Goal: Find specific page/section: Find specific page/section

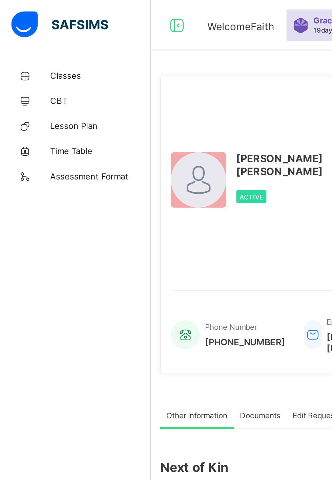
click at [43, 42] on span "Classes" at bounding box center [54, 40] width 54 height 5
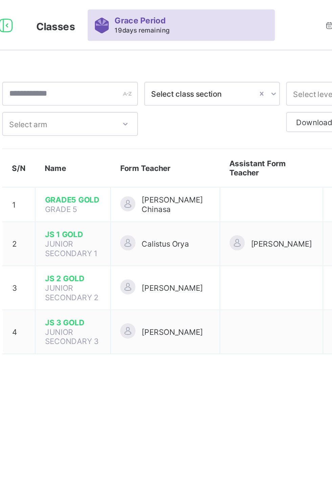
click at [151, 180] on td "JS 3 GOLD JUNIOR SECONDARY 3" at bounding box center [132, 179] width 41 height 24
click at [203, 186] on td "[PERSON_NAME]" at bounding box center [181, 179] width 59 height 24
click at [192, 184] on td "[PERSON_NAME]" at bounding box center [181, 179] width 59 height 24
click at [199, 181] on span "[PERSON_NAME]" at bounding box center [185, 178] width 33 height 5
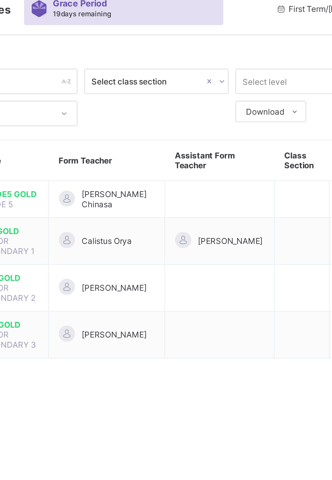
click at [202, 135] on div "Calistus Orya" at bounding box center [181, 131] width 48 height 9
click at [203, 135] on td "Calistus Orya" at bounding box center [181, 132] width 59 height 24
click at [197, 141] on td "Calistus Orya" at bounding box center [181, 132] width 59 height 24
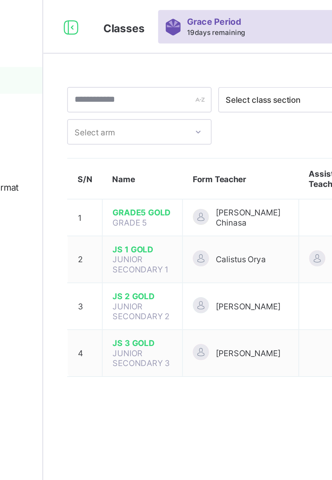
click at [141, 127] on span "JS 1 GOLD" at bounding box center [132, 126] width 30 height 5
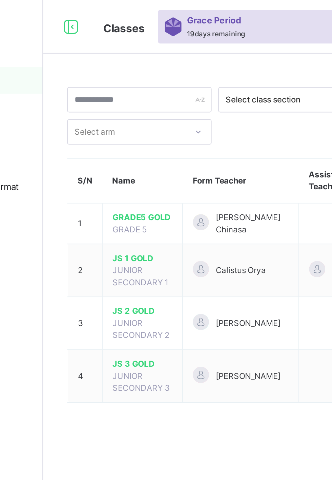
click at [192, 199] on td "[PERSON_NAME]" at bounding box center [181, 190] width 59 height 27
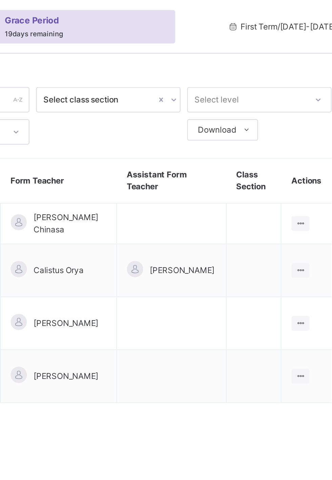
click at [202, 194] on span "[PERSON_NAME]" at bounding box center [185, 190] width 33 height 6
click at [233, 196] on td at bounding box center [239, 190] width 56 height 27
click at [249, 200] on td at bounding box center [239, 190] width 56 height 27
click at [241, 203] on td at bounding box center [239, 190] width 56 height 27
click at [241, 197] on td at bounding box center [239, 190] width 56 height 27
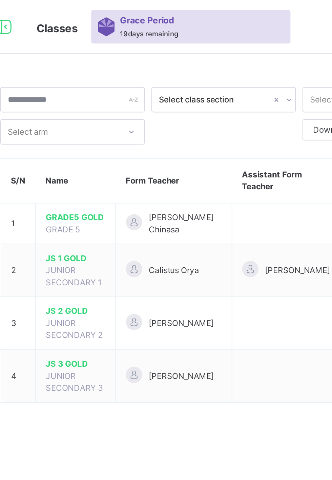
click at [208, 194] on td "[PERSON_NAME]" at bounding box center [181, 190] width 59 height 27
click at [222, 193] on td at bounding box center [239, 190] width 56 height 27
click at [217, 189] on td at bounding box center [239, 190] width 56 height 27
click at [217, 201] on td at bounding box center [239, 190] width 56 height 27
click at [222, 202] on td at bounding box center [239, 190] width 56 height 27
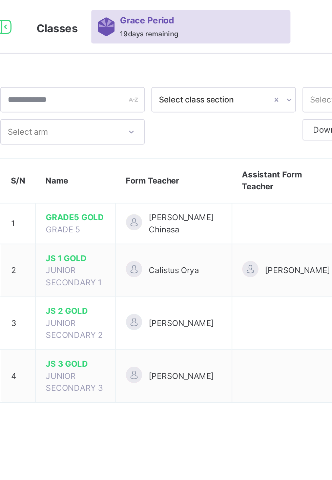
click at [224, 202] on td at bounding box center [239, 190] width 56 height 27
click at [226, 197] on td at bounding box center [239, 190] width 56 height 27
click at [229, 198] on td at bounding box center [239, 190] width 56 height 27
click at [227, 188] on td at bounding box center [239, 190] width 56 height 27
click at [222, 191] on td at bounding box center [239, 190] width 56 height 27
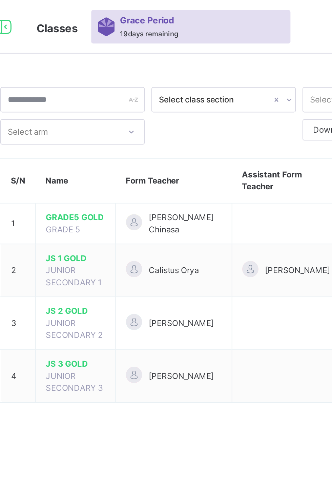
click at [218, 193] on td at bounding box center [239, 190] width 56 height 27
click at [207, 191] on td "[PERSON_NAME]" at bounding box center [181, 190] width 59 height 27
click at [210, 192] on td "[PERSON_NAME]" at bounding box center [181, 190] width 59 height 27
click at [210, 199] on td "[PERSON_NAME]" at bounding box center [181, 190] width 59 height 27
click at [212, 202] on td at bounding box center [239, 190] width 56 height 27
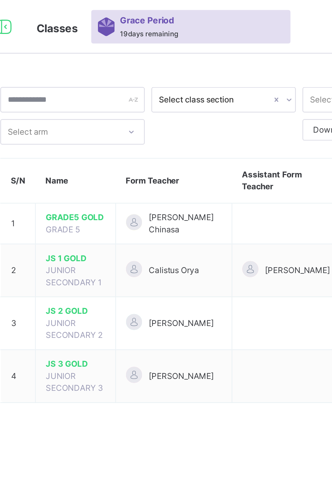
click at [216, 201] on td at bounding box center [239, 190] width 56 height 27
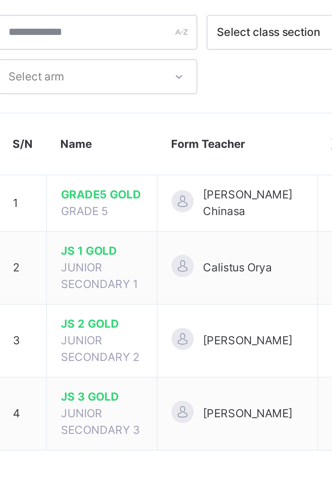
click at [157, 197] on td "[PERSON_NAME]" at bounding box center [181, 190] width 59 height 27
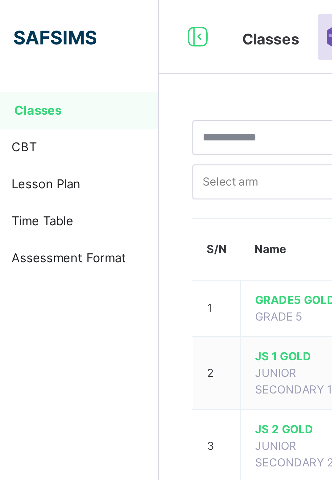
click at [60, 67] on span "Lesson Plan" at bounding box center [54, 67] width 54 height 7
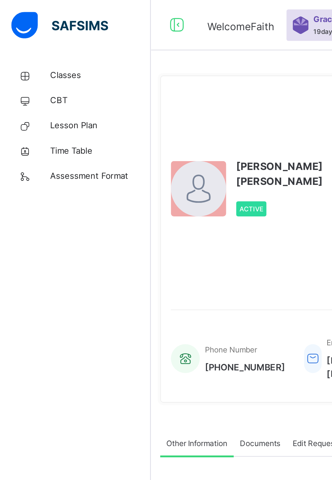
click at [30, 43] on span "Classes" at bounding box center [54, 40] width 54 height 7
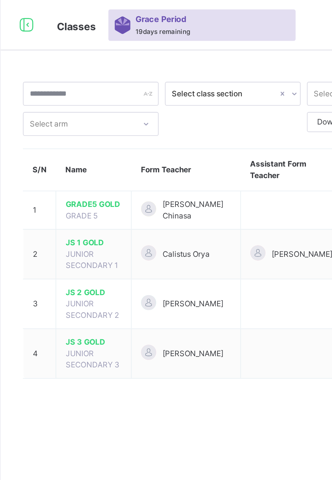
click at [124, 13] on span "Classes" at bounding box center [122, 14] width 21 height 7
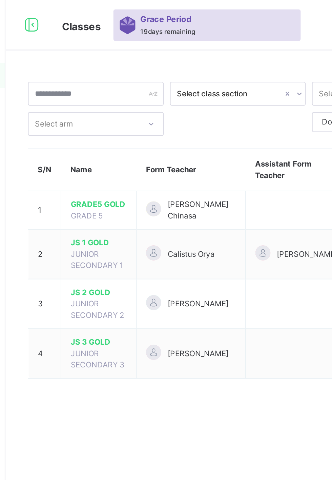
click at [130, 186] on span "JS 3 GOLD" at bounding box center [132, 184] width 30 height 6
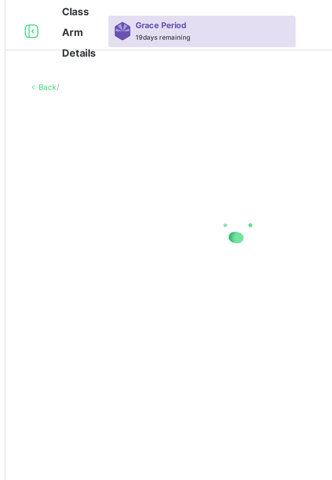
click at [189, 196] on div "Back /" at bounding box center [206, 240] width 251 height 480
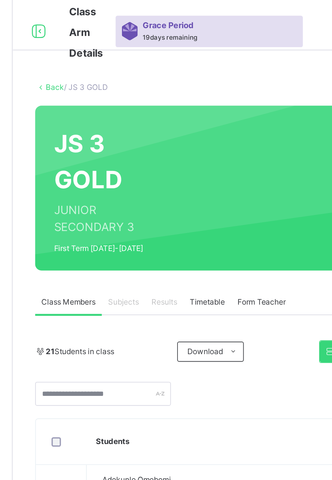
click at [141, 166] on div "Subjects" at bounding box center [140, 163] width 23 height 14
click at [142, 164] on span "Subjects" at bounding box center [141, 163] width 17 height 6
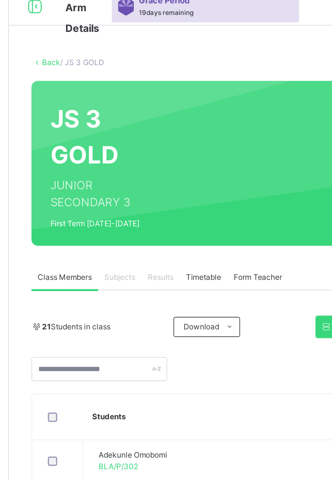
click at [140, 162] on span "Subjects" at bounding box center [141, 163] width 17 height 6
click at [141, 164] on span "Subjects" at bounding box center [141, 163] width 17 height 6
click at [136, 165] on span "Subjects" at bounding box center [141, 163] width 17 height 6
click at [144, 169] on div "Subjects" at bounding box center [140, 163] width 23 height 14
click at [201, 229] on th "Students" at bounding box center [198, 238] width 155 height 25
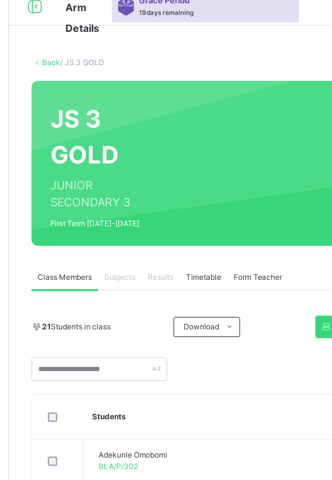
click at [97, 274] on td at bounding box center [107, 284] width 27 height 23
